Goal: Task Accomplishment & Management: Manage account settings

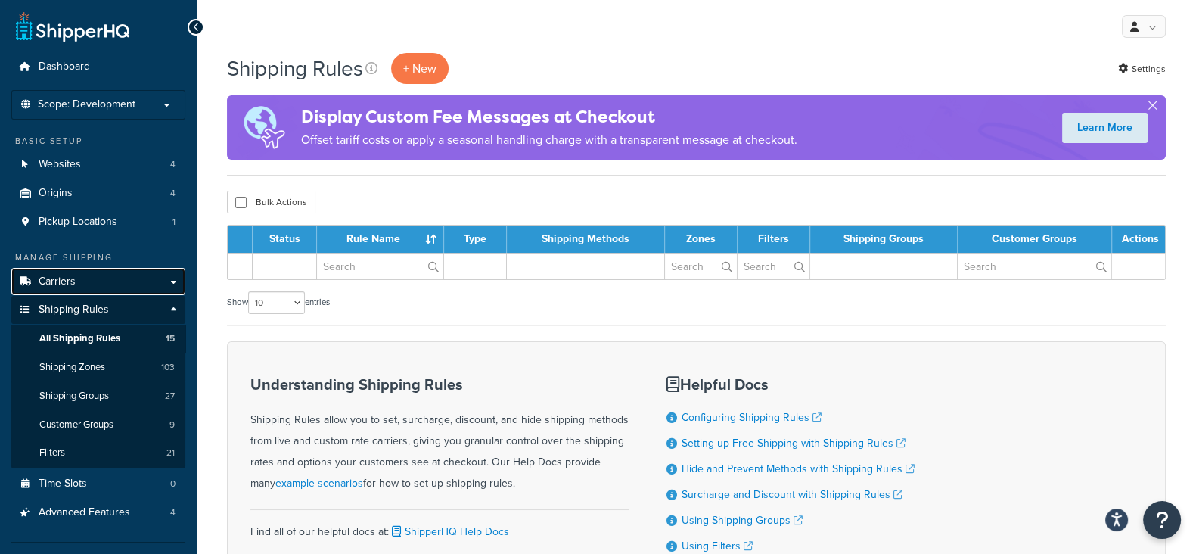
click at [63, 288] on link "Carriers" at bounding box center [98, 282] width 174 height 28
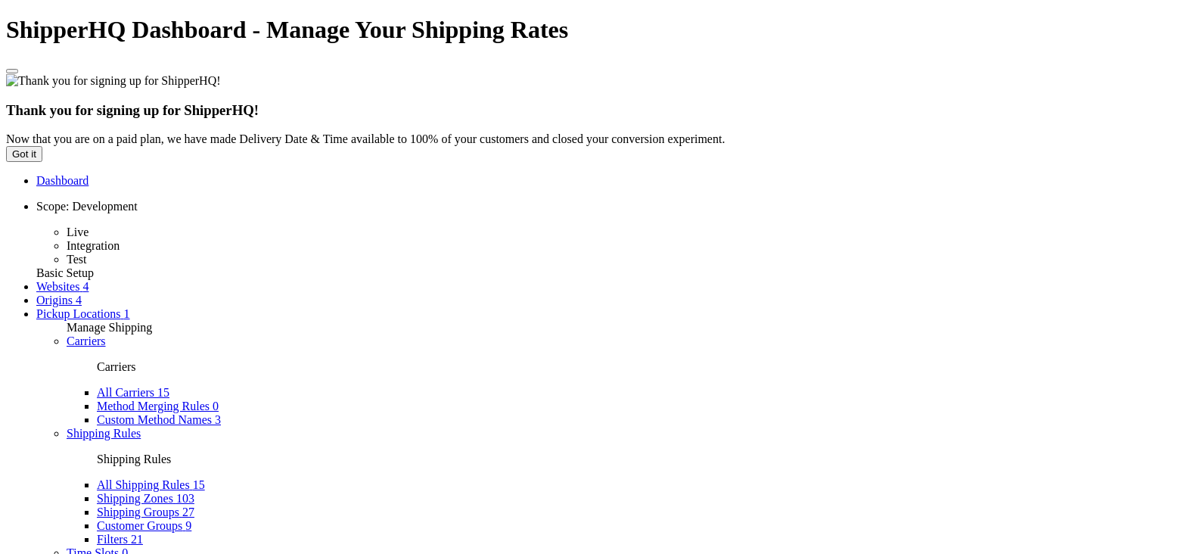
select select "15"
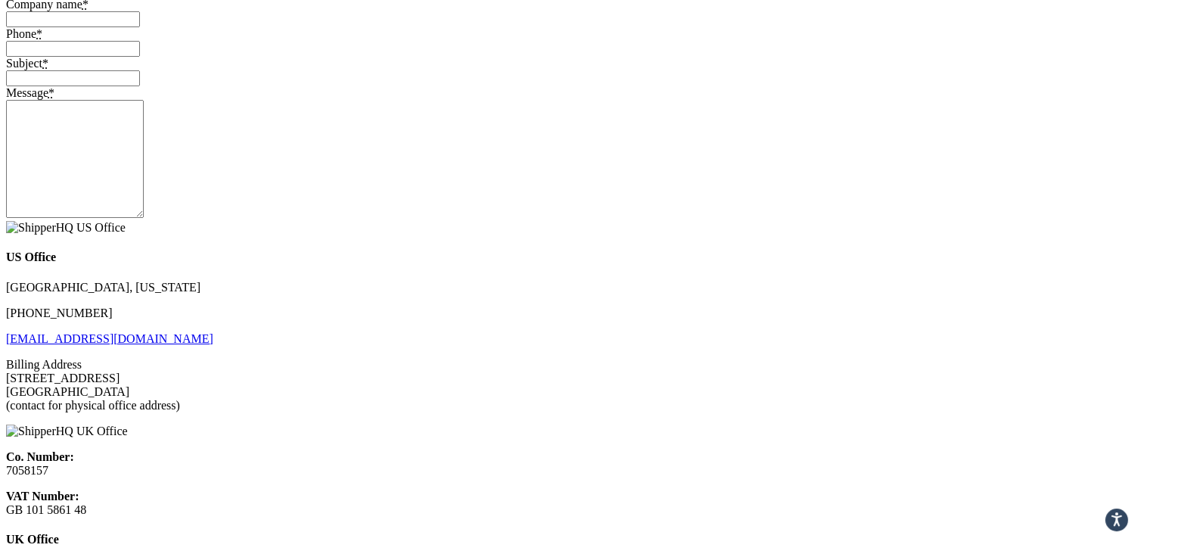
scroll to position [1040, 0]
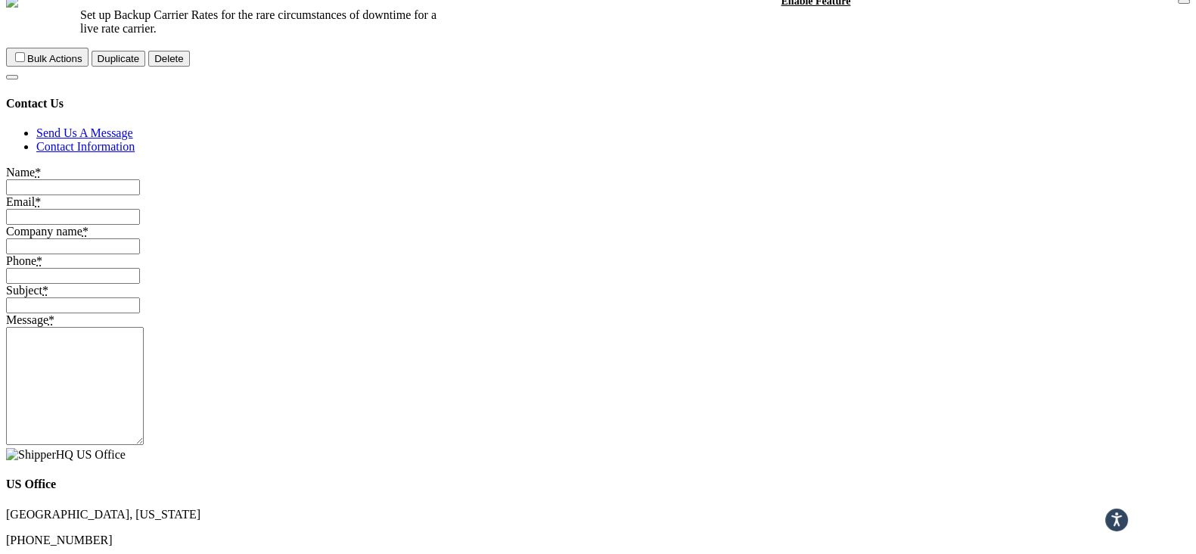
scroll to position [946, 0]
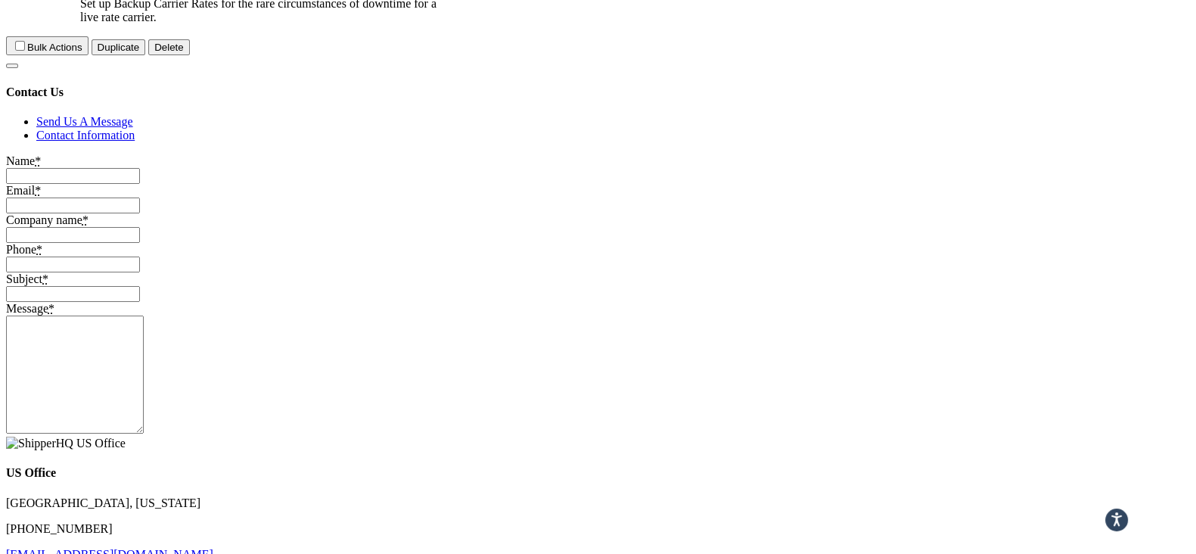
checkbox input "false"
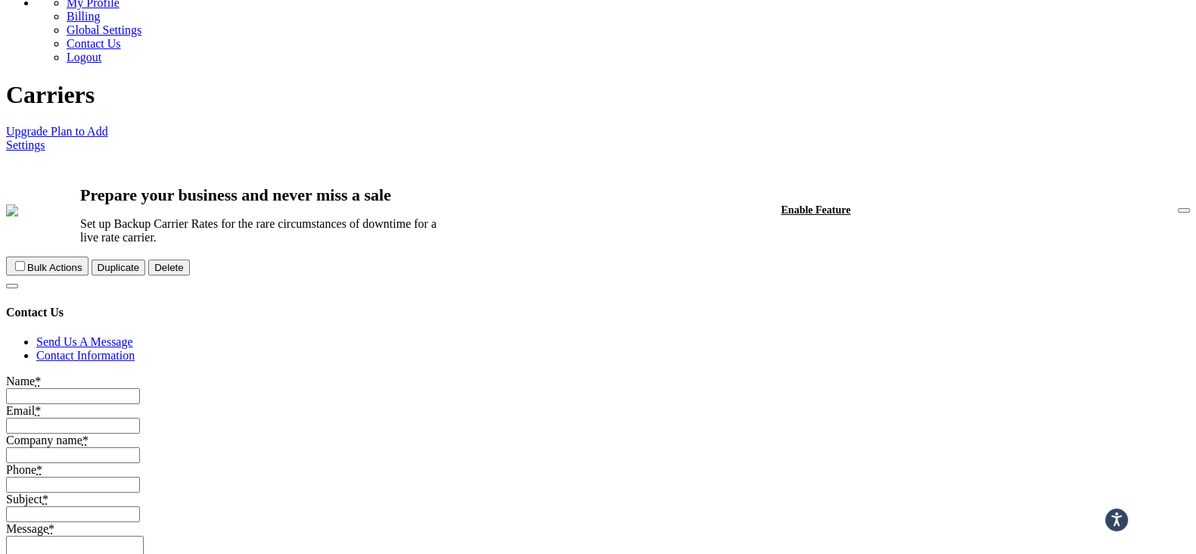
scroll to position [756, 0]
